Goal: Check status: Check status

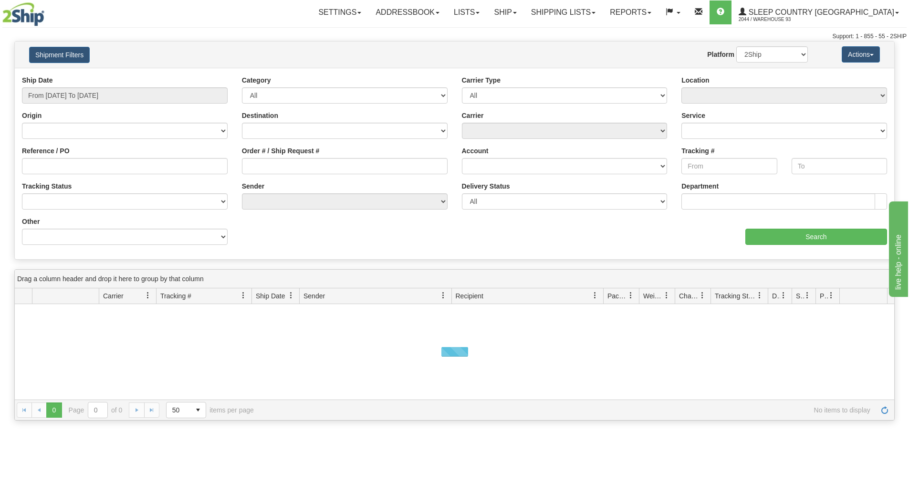
click at [145, 86] on div "Ship Date From [DATE] To [DATE]" at bounding box center [125, 89] width 206 height 28
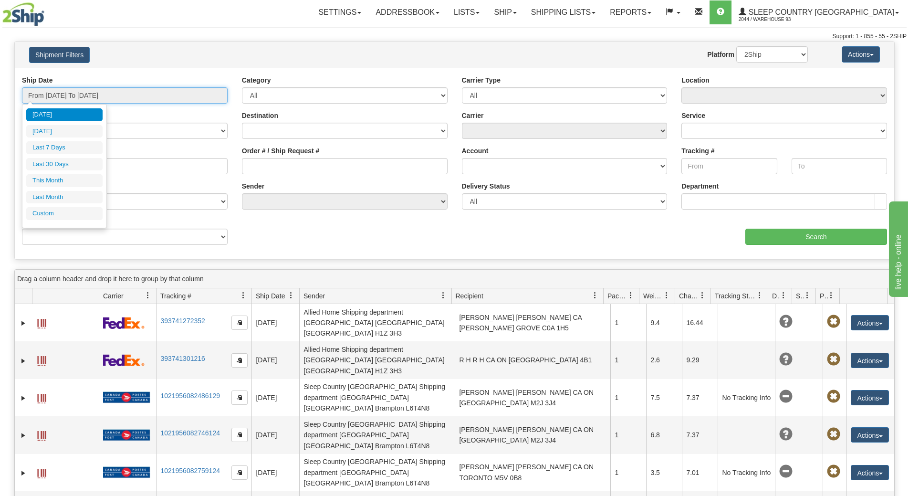
click at [145, 95] on input "From [DATE] To [DATE]" at bounding box center [125, 95] width 206 height 16
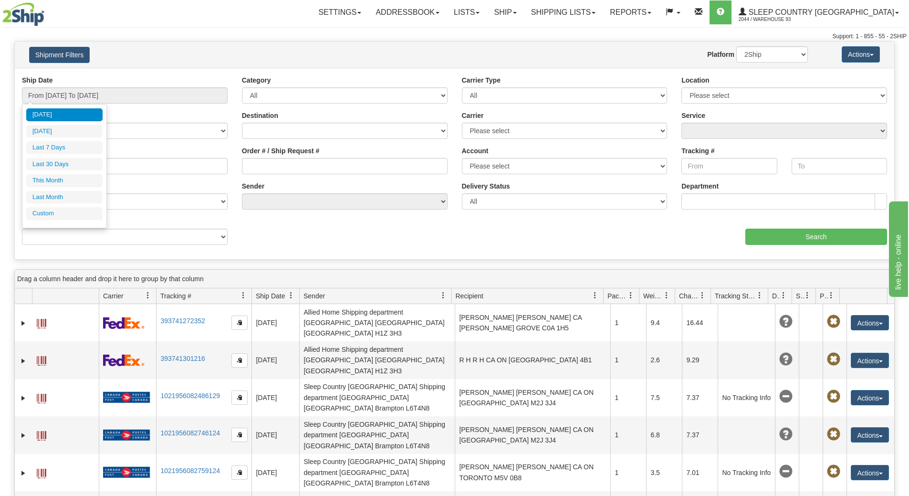
click at [82, 165] on li "Last 30 Days" at bounding box center [64, 164] width 76 height 13
type input "From [DATE] To [DATE]"
click at [82, 165] on input "Reference / PO" at bounding box center [125, 166] width 206 height 16
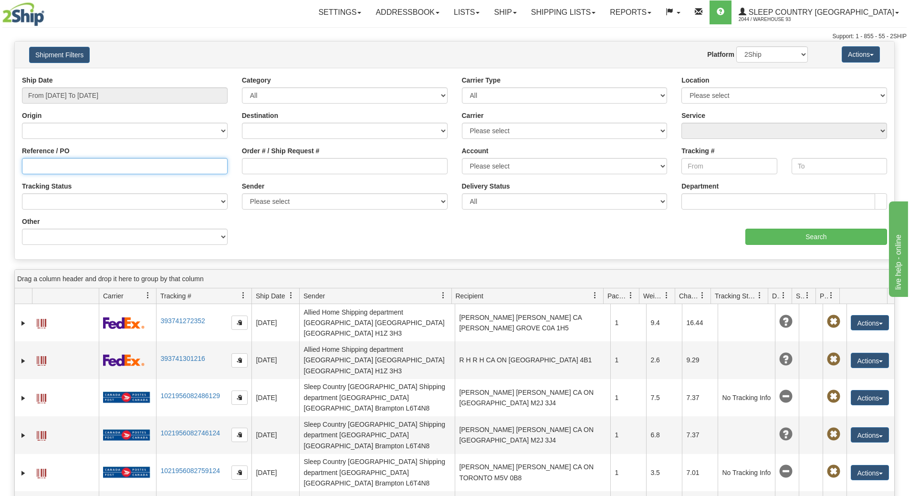
paste input "9000I124467"
type input "9000I124467"
click at [823, 230] on input "Search" at bounding box center [816, 237] width 142 height 16
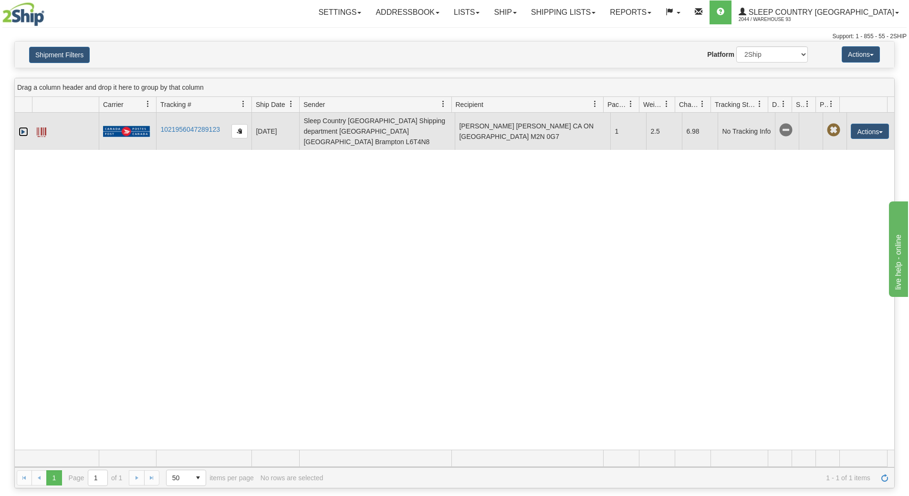
click at [23, 127] on link "Expand" at bounding box center [24, 132] width 10 height 10
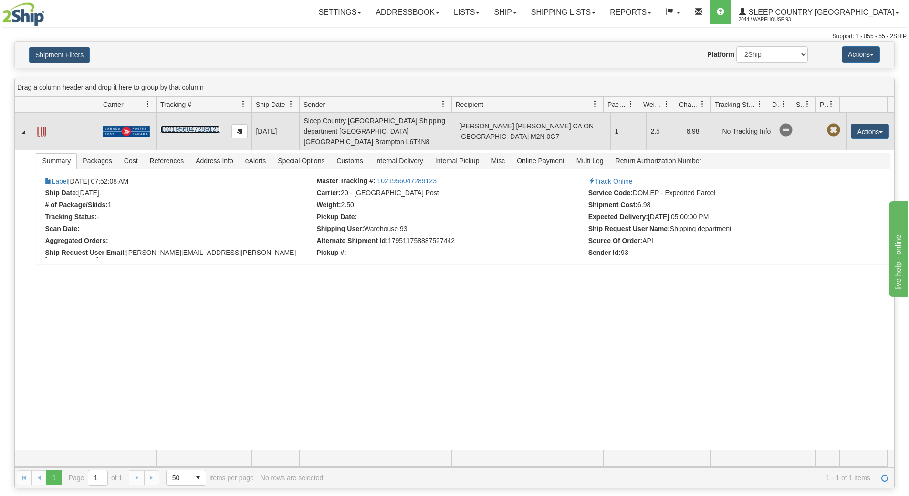
click at [182, 125] on link "1021956047289123" at bounding box center [190, 129] width 60 height 8
